Goal: Complete application form: Complete application form

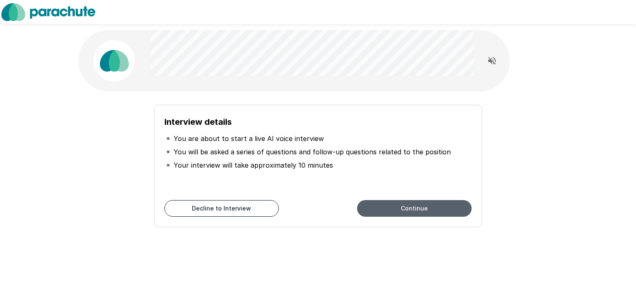
click at [409, 211] on button "Continue" at bounding box center [414, 208] width 115 height 17
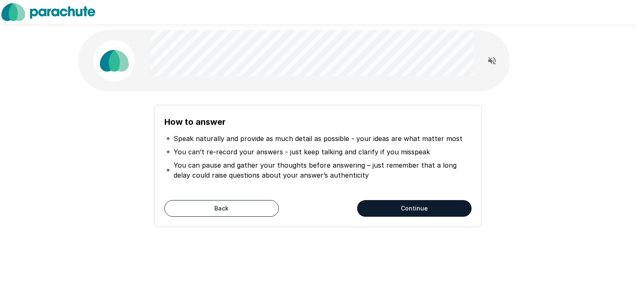
click at [225, 211] on button "Back" at bounding box center [221, 208] width 115 height 17
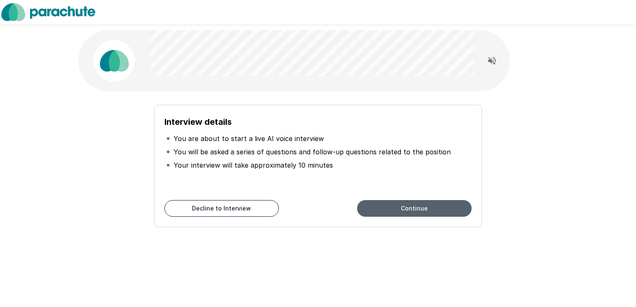
click at [399, 211] on button "Continue" at bounding box center [414, 208] width 115 height 17
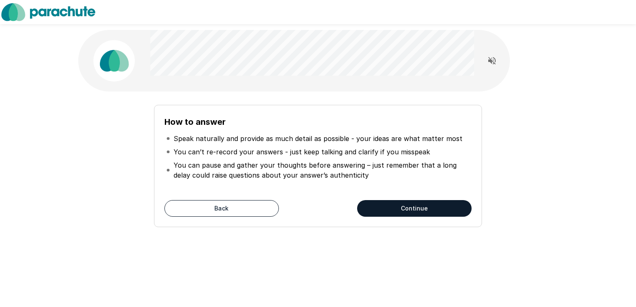
click at [391, 210] on button "Continue" at bounding box center [414, 208] width 115 height 17
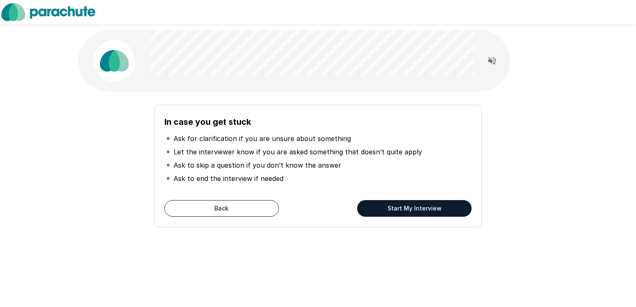
click at [428, 211] on button "Start My Interview" at bounding box center [414, 208] width 115 height 17
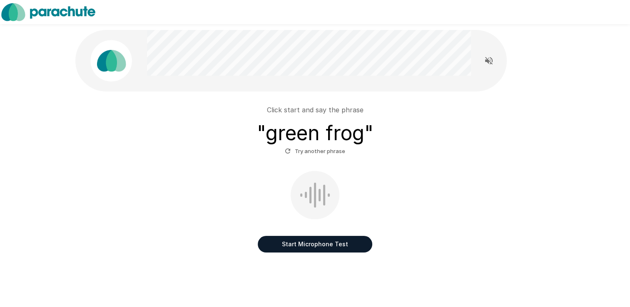
click at [316, 247] on button "Start Microphone Test" at bounding box center [315, 244] width 115 height 17
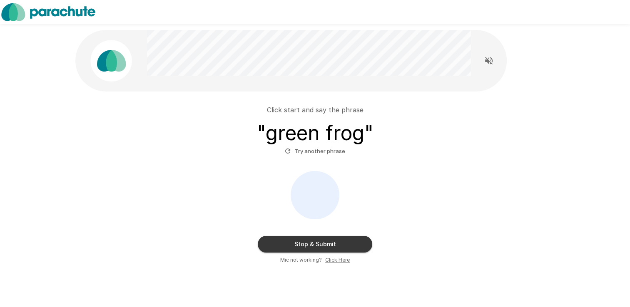
click at [317, 152] on button "Try another phrase" at bounding box center [315, 151] width 65 height 13
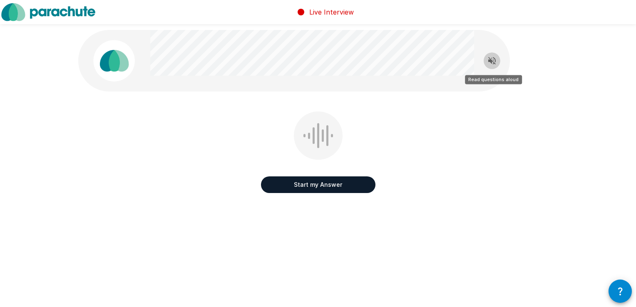
click at [492, 63] on icon "Read questions aloud" at bounding box center [491, 60] width 7 height 7
click at [394, 186] on div "Start my Answer Click here to start your answer" at bounding box center [318, 159] width 480 height 94
click at [356, 184] on button "Start my Answer" at bounding box center [318, 185] width 115 height 17
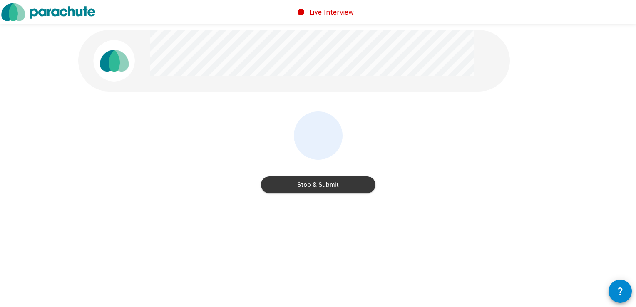
click at [341, 186] on button "Stop & Submit" at bounding box center [318, 185] width 115 height 17
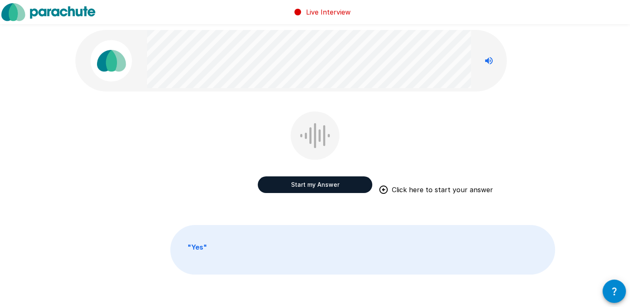
click at [321, 189] on button "Start my Answer" at bounding box center [315, 185] width 115 height 17
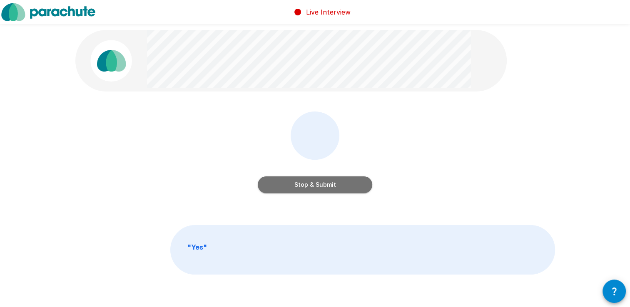
click at [303, 187] on button "Stop & Submit" at bounding box center [315, 185] width 115 height 17
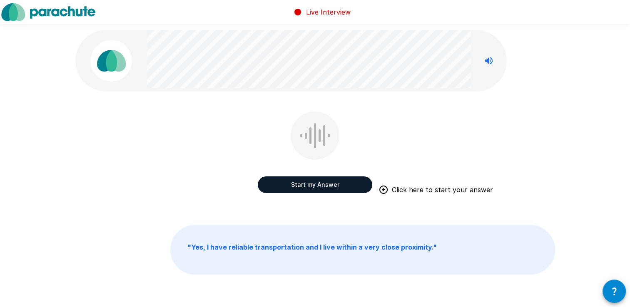
click at [311, 187] on button "Start my Answer" at bounding box center [315, 185] width 115 height 17
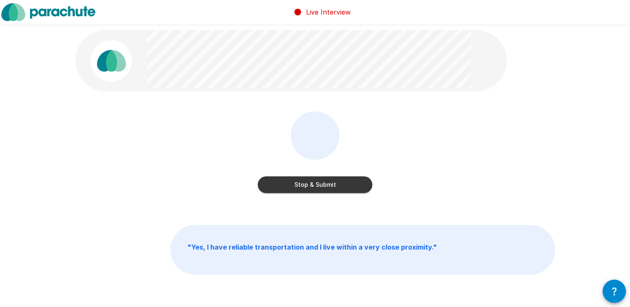
click at [312, 188] on button "Stop & Submit" at bounding box center [315, 185] width 115 height 17
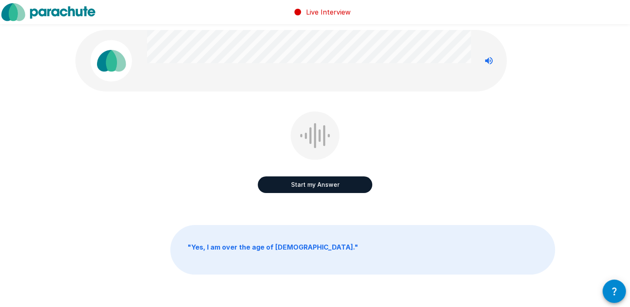
click at [307, 190] on button "Start my Answer" at bounding box center [315, 185] width 115 height 17
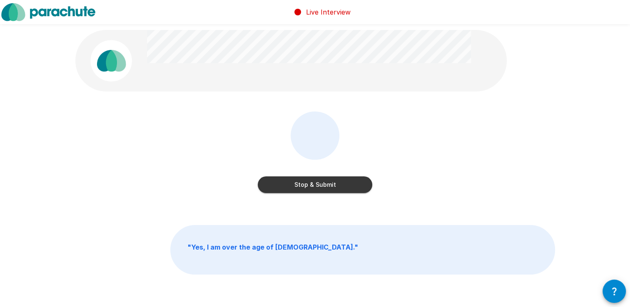
click at [307, 190] on button "Stop & Submit" at bounding box center [315, 185] width 115 height 17
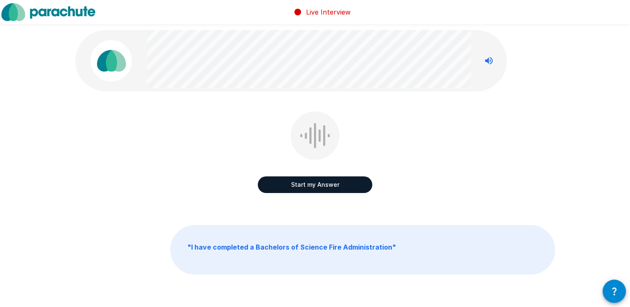
click at [310, 187] on button "Start my Answer" at bounding box center [315, 185] width 115 height 17
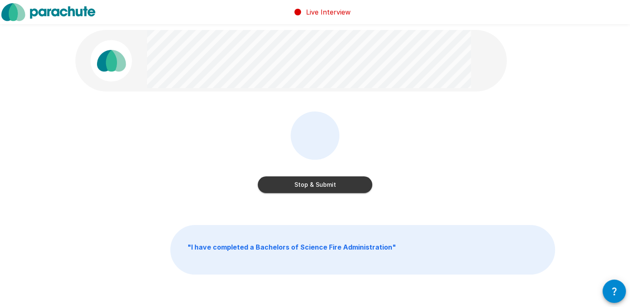
click at [312, 185] on button "Stop & Submit" at bounding box center [315, 185] width 115 height 17
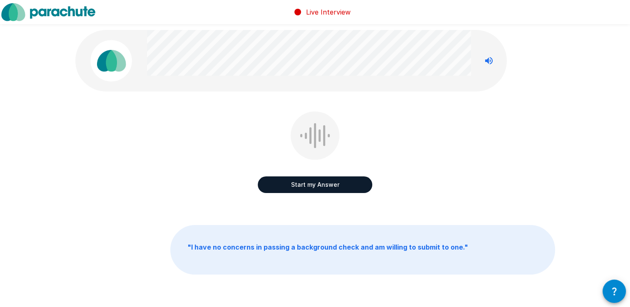
click at [312, 185] on button "Start my Answer" at bounding box center [315, 185] width 115 height 17
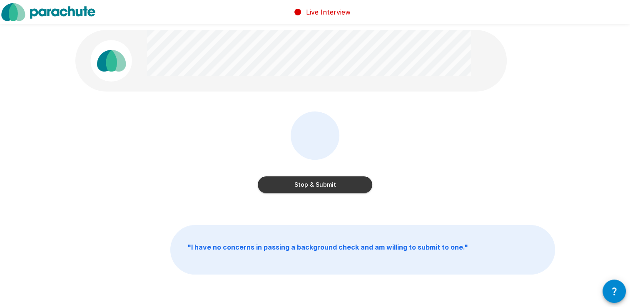
click at [312, 185] on button "Stop & Submit" at bounding box center [315, 185] width 115 height 17
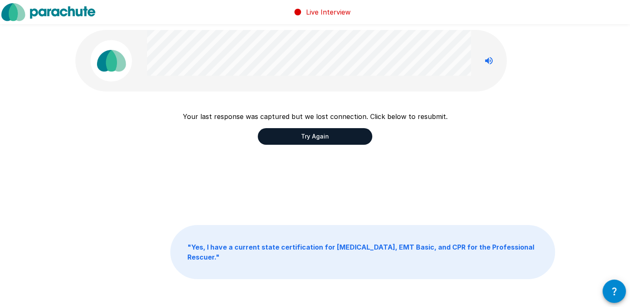
click at [443, 155] on div "Your last response was captured but we lost connection. Click below to resubmit…" at bounding box center [315, 159] width 480 height 94
click at [313, 137] on button "Try Again" at bounding box center [315, 136] width 115 height 17
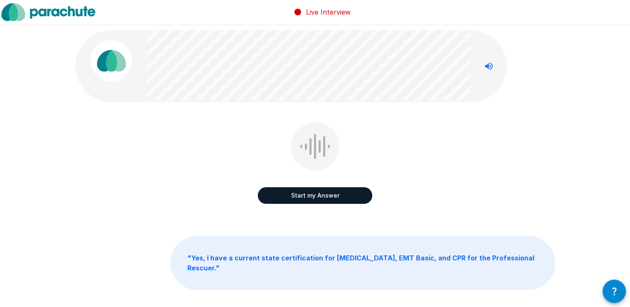
click at [312, 194] on button "Start my Answer" at bounding box center [315, 195] width 115 height 17
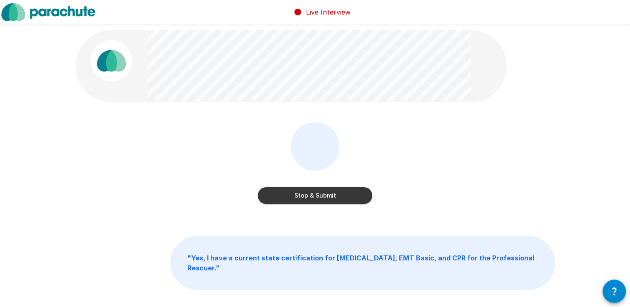
click at [313, 199] on button "Stop & Submit" at bounding box center [315, 195] width 115 height 17
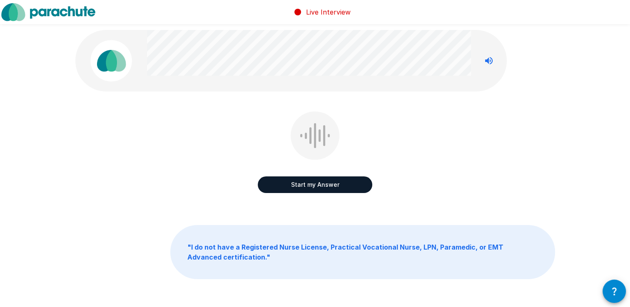
click at [323, 187] on button "Start my Answer" at bounding box center [315, 185] width 115 height 17
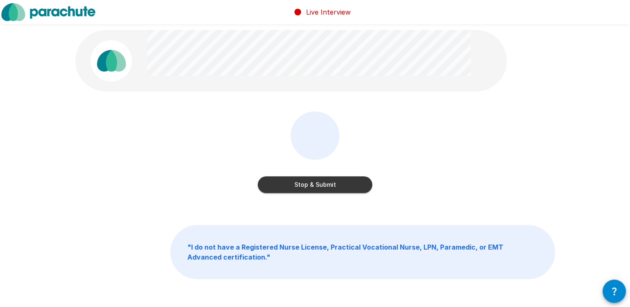
click at [321, 186] on button "Stop & Submit" at bounding box center [315, 185] width 115 height 17
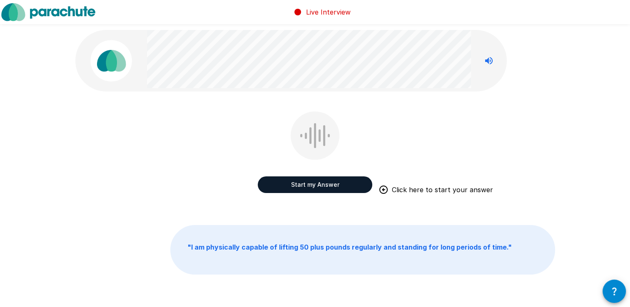
click at [320, 184] on button "Start my Answer" at bounding box center [315, 185] width 115 height 17
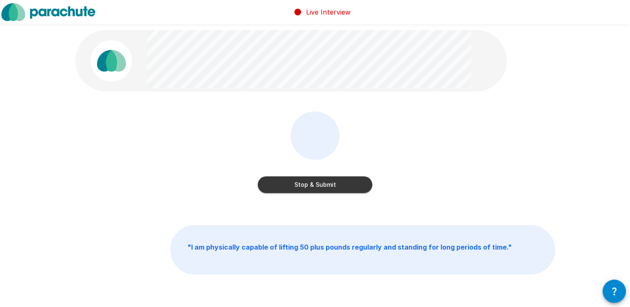
click at [320, 184] on button "Stop & Submit" at bounding box center [315, 185] width 115 height 17
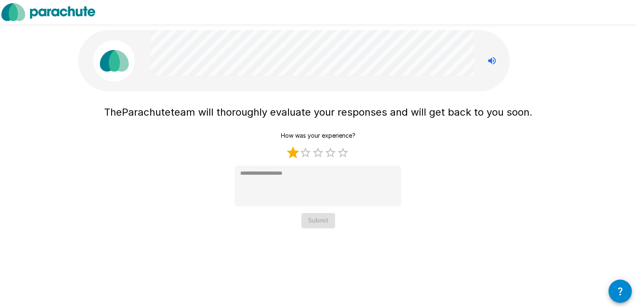
click at [295, 152] on label "1 Star" at bounding box center [293, 153] width 12 height 12
type textarea "*"
click at [311, 224] on button "Submit" at bounding box center [319, 220] width 34 height 15
